Goal: Transaction & Acquisition: Purchase product/service

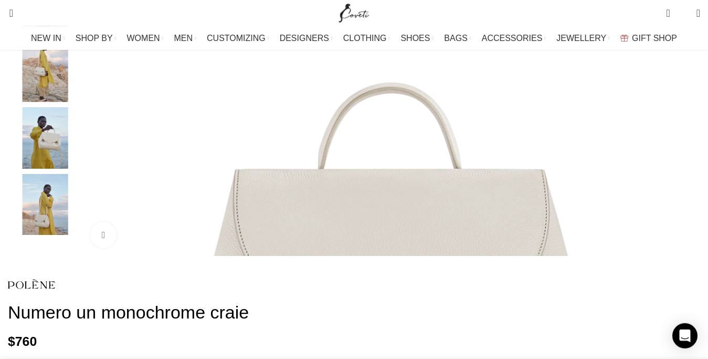
scroll to position [268, 0]
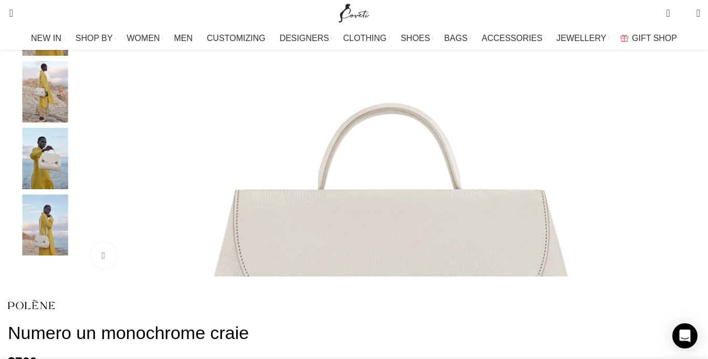
click at [77, 122] on img "3 / 5" at bounding box center [45, 91] width 64 height 61
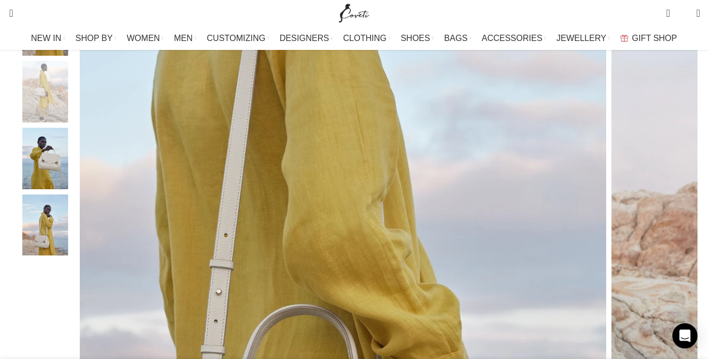
click at [73, 179] on img "4 / 5" at bounding box center [45, 158] width 64 height 61
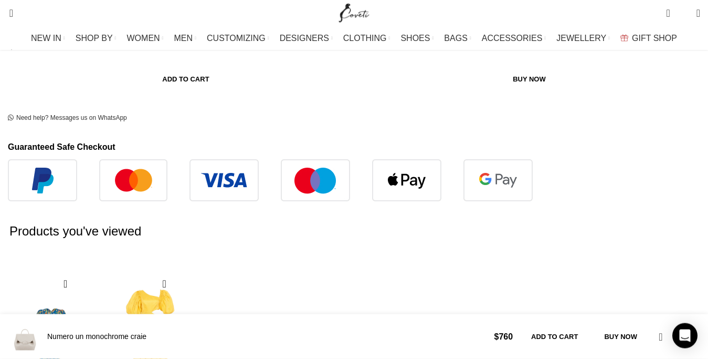
scroll to position [696, 0]
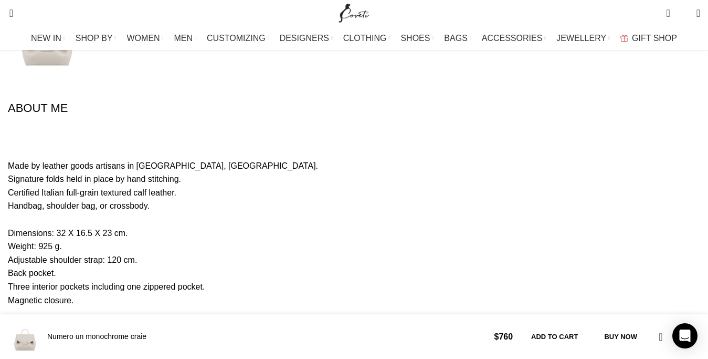
scroll to position [0, 110]
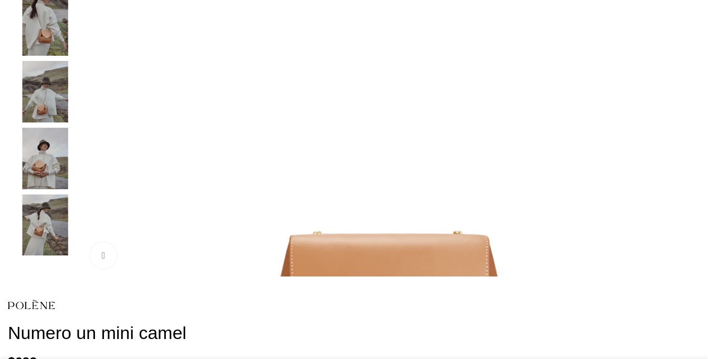
scroll to position [268, 0]
click at [64, 97] on img "3 / 5" at bounding box center [45, 91] width 64 height 61
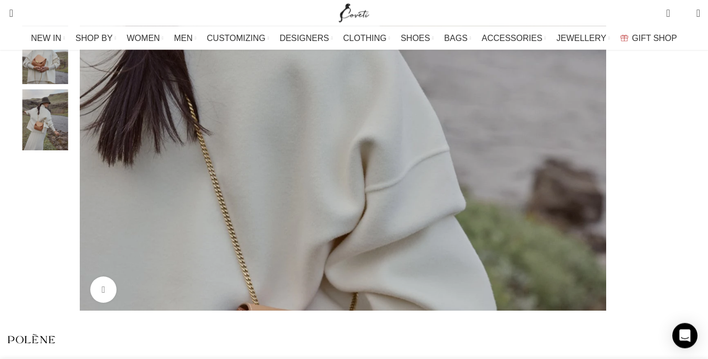
scroll to position [375, 0]
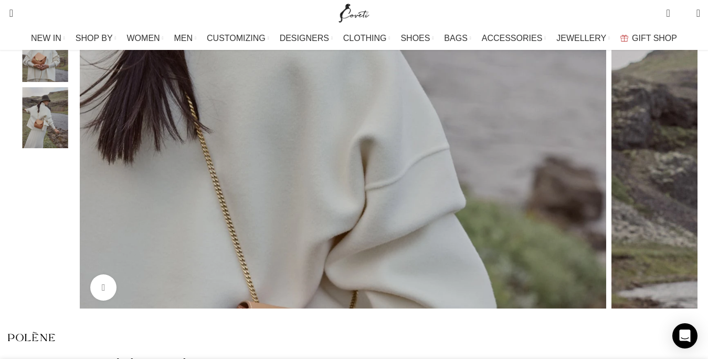
click at [77, 143] on img "5 / 5" at bounding box center [45, 117] width 64 height 61
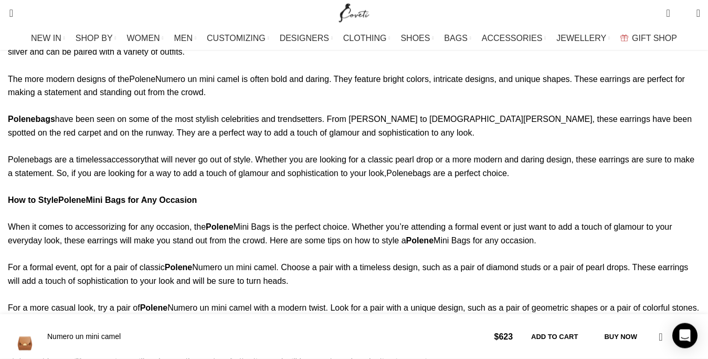
scroll to position [1393, 0]
